Goal: Task Accomplishment & Management: Complete application form

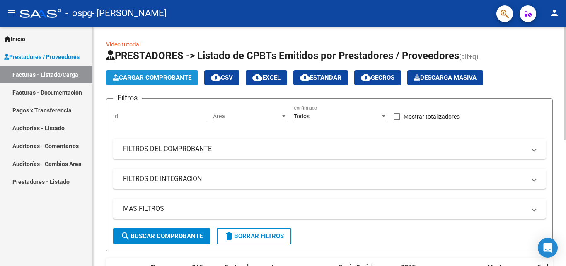
click at [157, 83] on button "Cargar Comprobante" at bounding box center [152, 77] width 92 height 15
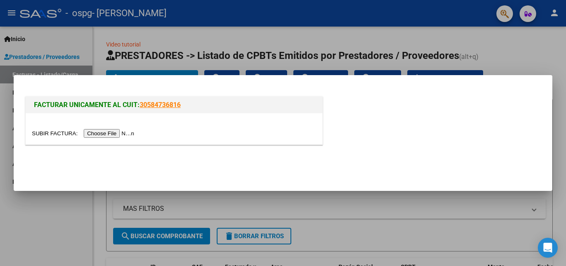
click at [112, 135] on input "file" at bounding box center [84, 133] width 105 height 9
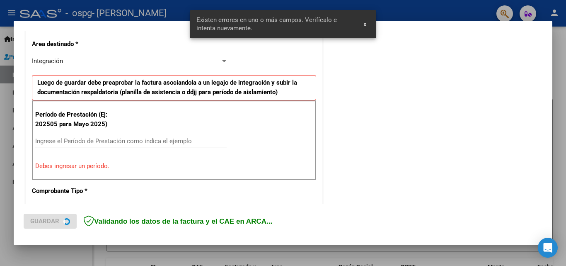
scroll to position [203, 0]
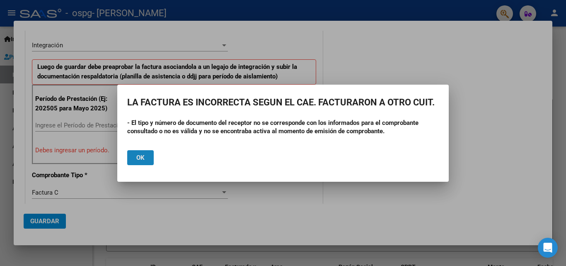
click at [141, 157] on span "Ok" at bounding box center [140, 157] width 8 height 7
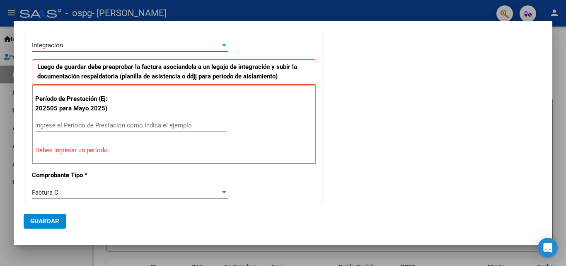
click at [115, 46] on div "Integración" at bounding box center [126, 44] width 189 height 7
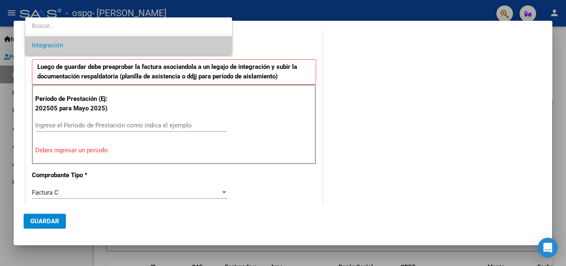
click at [386, 109] on div at bounding box center [283, 133] width 566 height 266
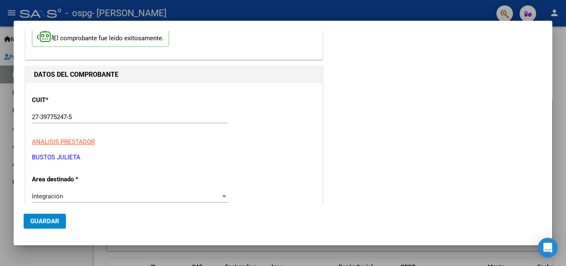
scroll to position [0, 0]
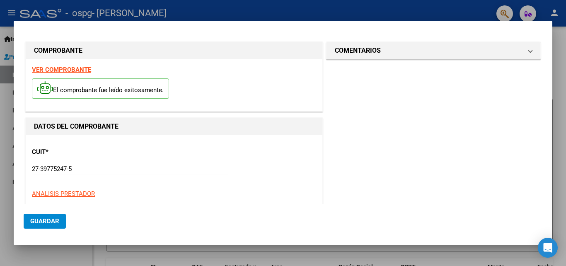
click at [71, 69] on strong "VER COMPROBANTE" at bounding box center [61, 69] width 59 height 7
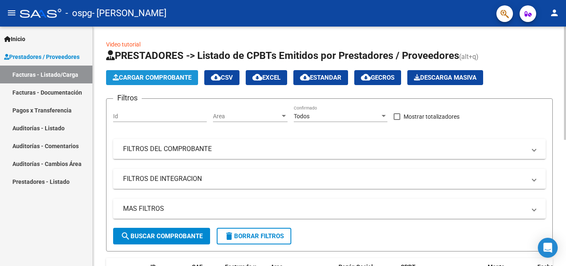
click at [143, 75] on span "Cargar Comprobante" at bounding box center [152, 77] width 79 height 7
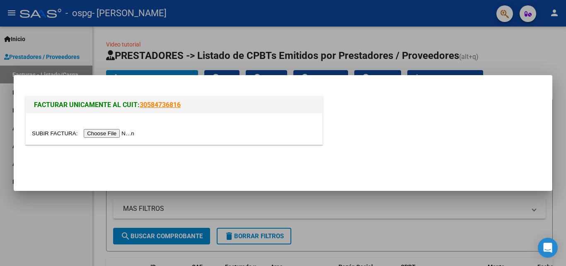
click at [118, 134] on input "file" at bounding box center [84, 133] width 105 height 9
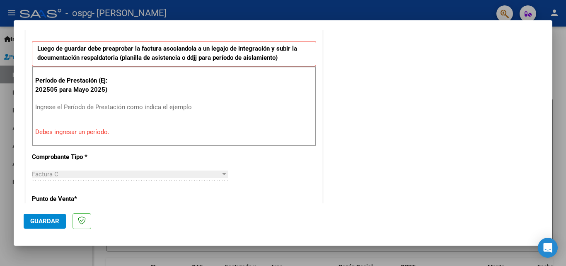
scroll to position [223, 0]
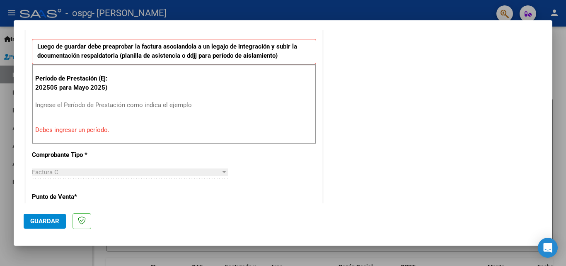
click at [144, 103] on input "Ingrese el Período de Prestación como indica el ejemplo" at bounding box center [131, 104] width 192 height 7
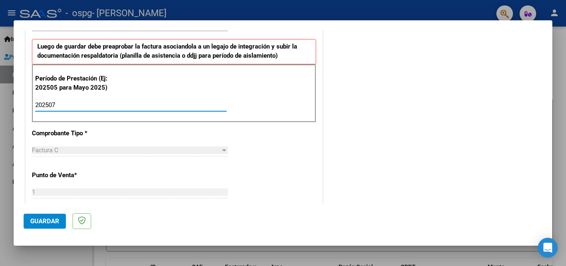
type input "202507"
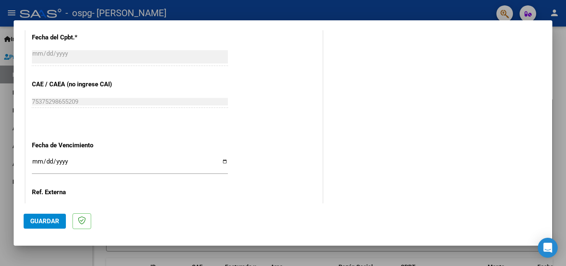
scroll to position [515, 0]
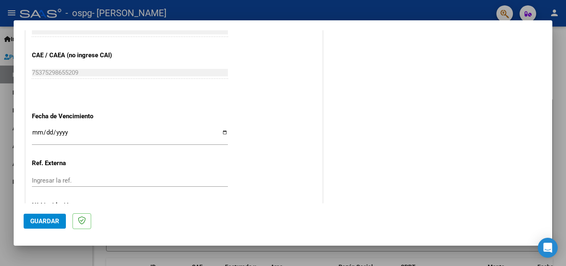
click at [36, 132] on input "Ingresar la fecha" at bounding box center [130, 135] width 196 height 13
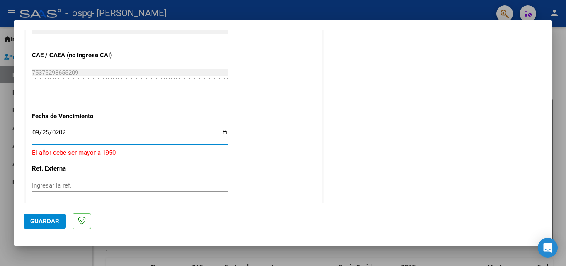
type input "[DATE]"
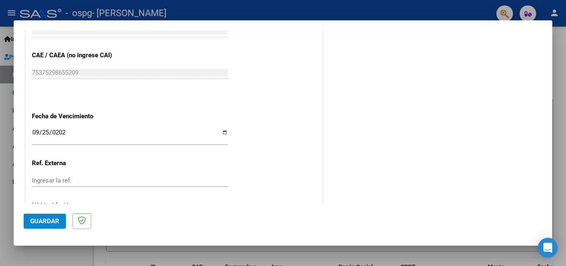
click at [132, 184] on div "Ingresar la ref." at bounding box center [130, 180] width 196 height 12
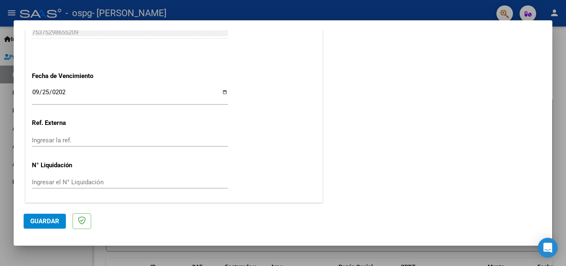
scroll to position [557, 0]
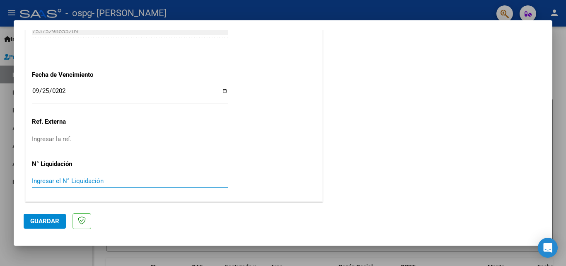
click at [59, 182] on input "Ingresar el N° Liquidación" at bounding box center [130, 180] width 196 height 7
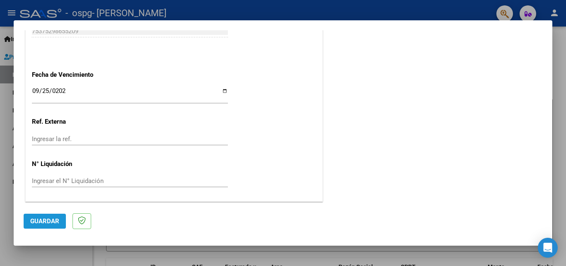
click at [49, 220] on span "Guardar" at bounding box center [44, 220] width 29 height 7
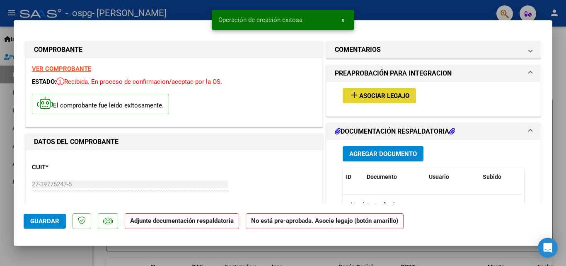
click at [389, 97] on span "Asociar Legajo" at bounding box center [384, 95] width 50 height 7
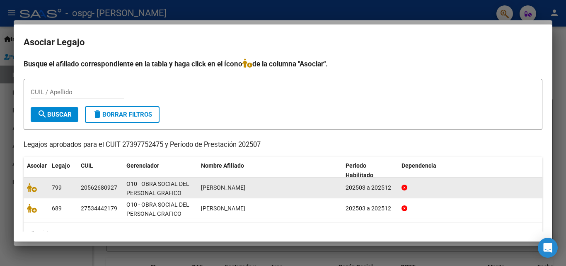
click at [209, 187] on span "[PERSON_NAME]" at bounding box center [223, 187] width 44 height 7
click at [46, 185] on datatable-body-cell at bounding box center [36, 187] width 25 height 20
click at [31, 189] on icon at bounding box center [32, 187] width 10 height 9
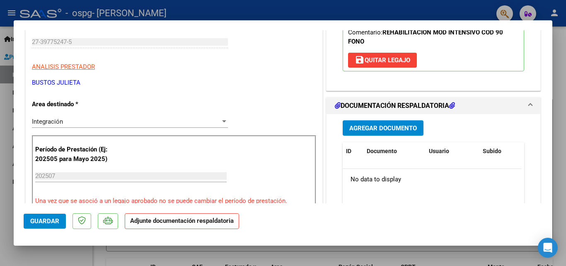
scroll to position [160, 0]
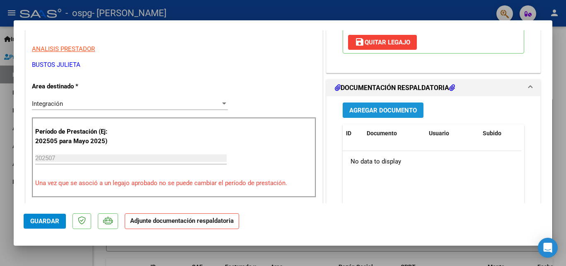
click at [403, 110] on span "Agregar Documento" at bounding box center [384, 110] width 68 height 7
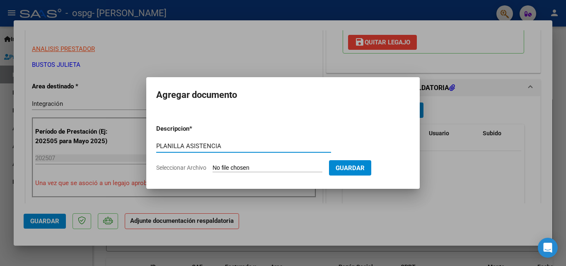
type input "PLANILLA ASISTENCIA"
click at [272, 167] on input "Seleccionar Archivo" at bounding box center [268, 168] width 110 height 8
type input "C:\fakepath\[PERSON_NAME].pdf"
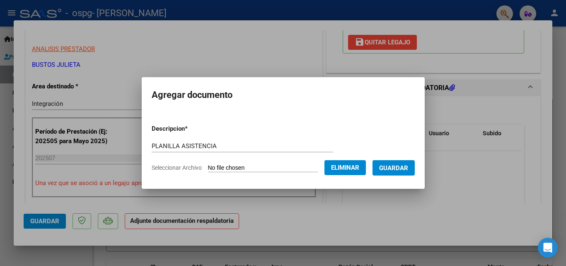
click at [407, 175] on form "Descripcion * PLANILLA ASISTENCIA Escriba aquí una descripcion Seleccionar Arch…" at bounding box center [283, 148] width 263 height 61
click at [406, 170] on span "Guardar" at bounding box center [393, 167] width 29 height 7
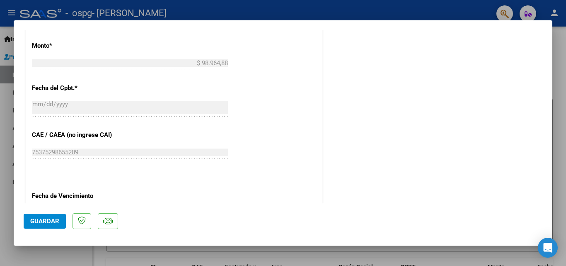
scroll to position [556, 0]
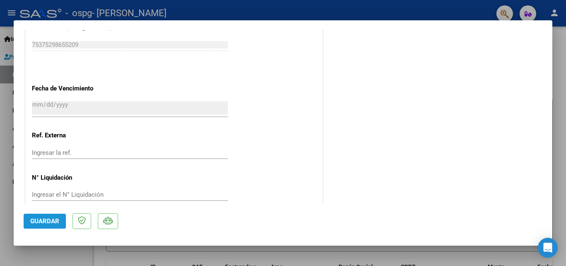
click at [62, 219] on button "Guardar" at bounding box center [45, 221] width 42 height 15
click at [36, 220] on span "Guardar" at bounding box center [44, 220] width 29 height 7
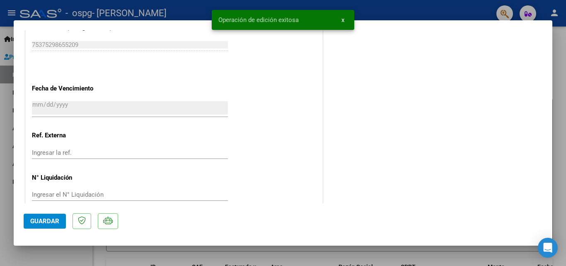
click at [44, 252] on div at bounding box center [283, 133] width 566 height 266
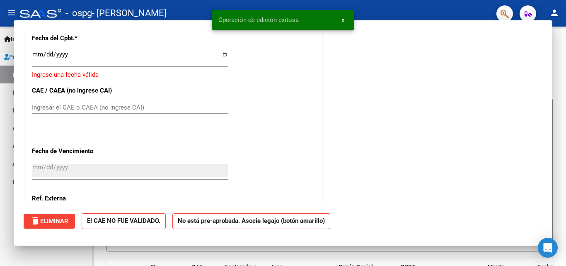
scroll to position [0, 0]
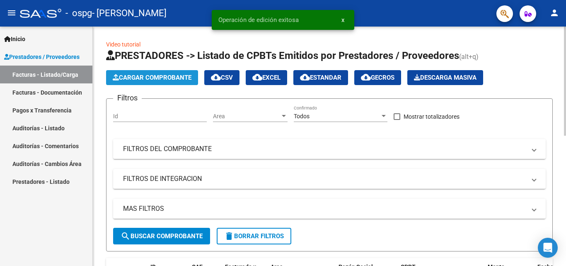
click at [125, 80] on span "Cargar Comprobante" at bounding box center [152, 77] width 79 height 7
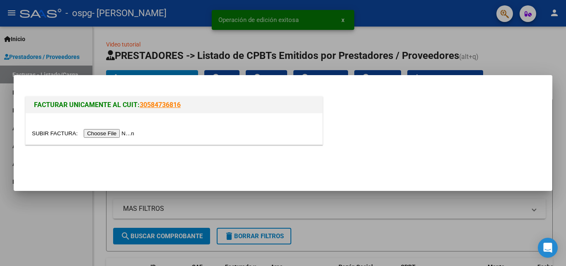
click at [132, 131] on input "file" at bounding box center [84, 133] width 105 height 9
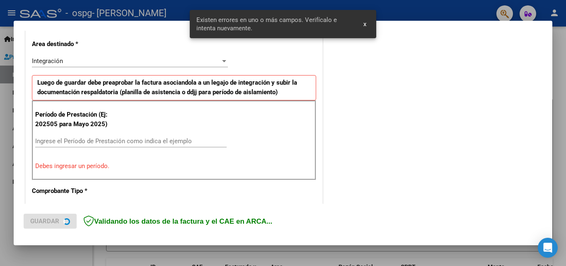
scroll to position [203, 0]
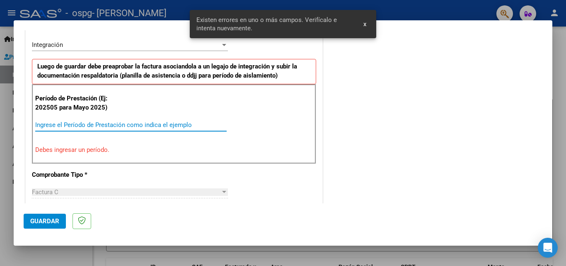
click at [103, 125] on input "Ingrese el Período de Prestación como indica el ejemplo" at bounding box center [131, 124] width 192 height 7
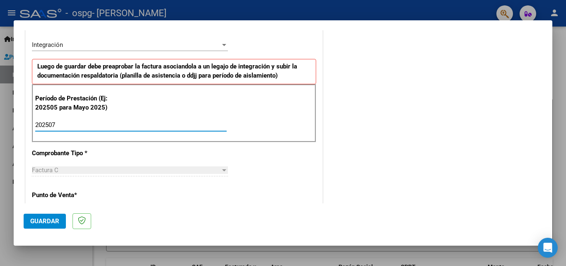
type input "202507"
click at [59, 190] on p "Punto de Venta *" at bounding box center [74, 195] width 85 height 10
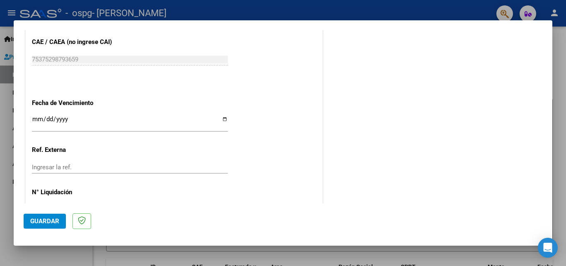
scroll to position [557, 0]
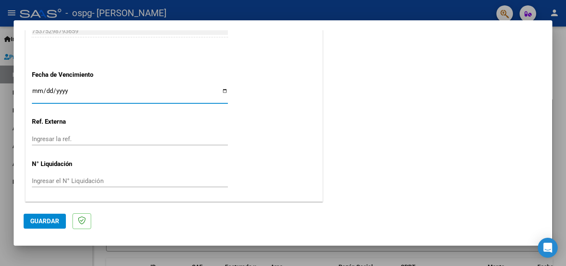
click at [32, 92] on input "Ingresar la fecha" at bounding box center [130, 93] width 196 height 13
click at [46, 90] on input "Ingresar la fecha" at bounding box center [130, 93] width 196 height 13
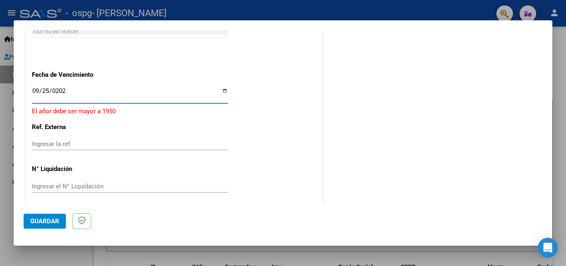
type input "[DATE]"
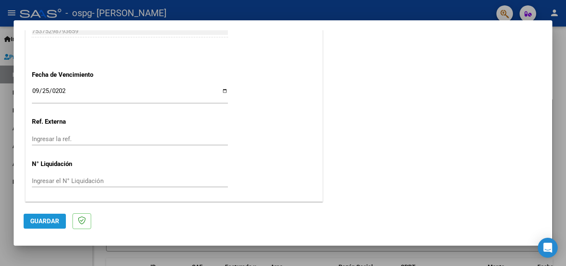
click at [53, 222] on span "Guardar" at bounding box center [44, 220] width 29 height 7
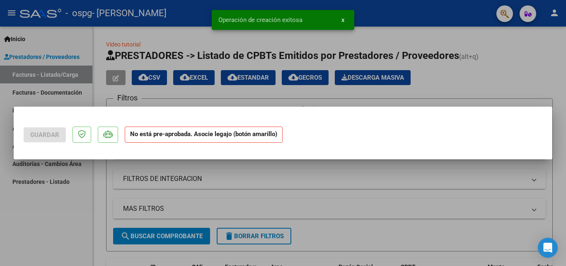
scroll to position [0, 0]
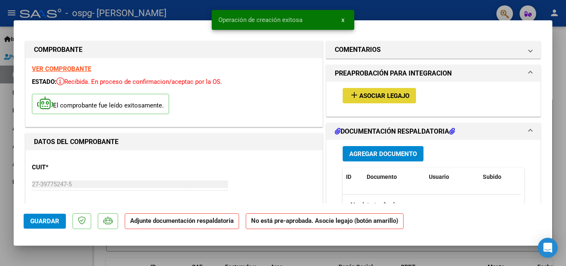
click at [350, 98] on mat-icon "add" at bounding box center [355, 95] width 10 height 10
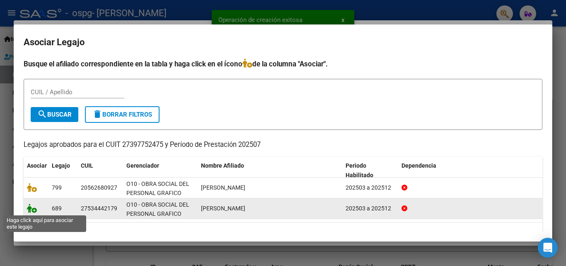
click at [36, 209] on icon at bounding box center [32, 208] width 10 height 9
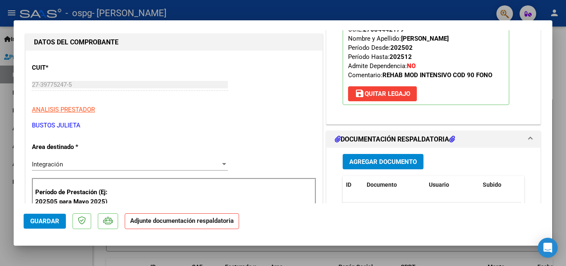
scroll to position [116, 0]
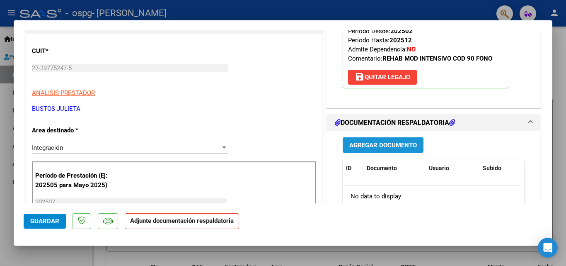
click at [360, 148] on span "Agregar Documento" at bounding box center [384, 144] width 68 height 7
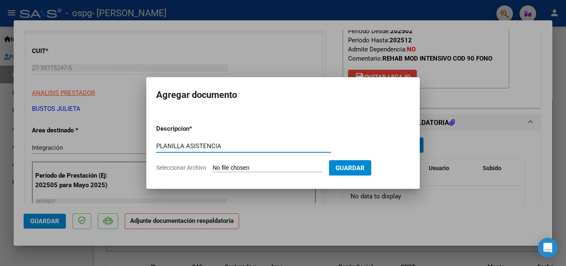
type input "PLANILLA ASISTENCIA"
click at [282, 170] on input "Seleccionar Archivo" at bounding box center [268, 168] width 110 height 8
type input "C:\fakepath\[PERSON_NAME].pdf"
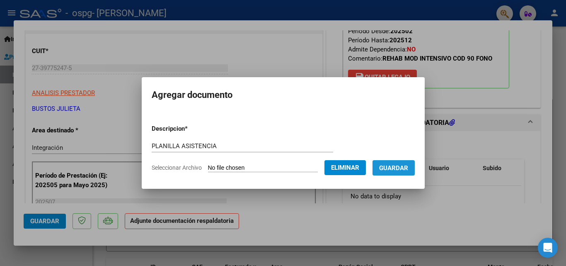
click at [407, 173] on button "Guardar" at bounding box center [394, 167] width 42 height 15
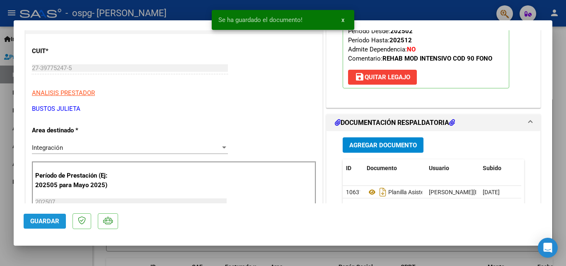
click at [27, 220] on button "Guardar" at bounding box center [45, 221] width 42 height 15
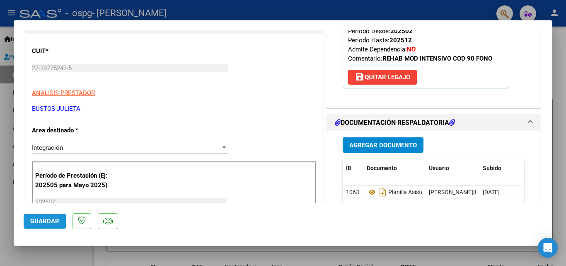
click at [42, 216] on button "Guardar" at bounding box center [45, 221] width 42 height 15
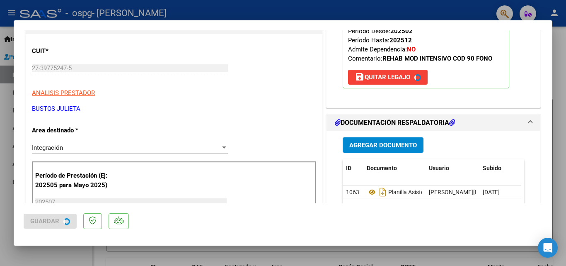
click at [4, 205] on div at bounding box center [283, 133] width 566 height 266
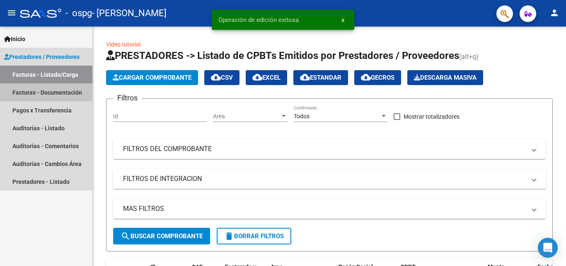
click at [56, 97] on link "Facturas - Documentación" at bounding box center [46, 92] width 92 height 18
